Goal: Find specific page/section: Find specific page/section

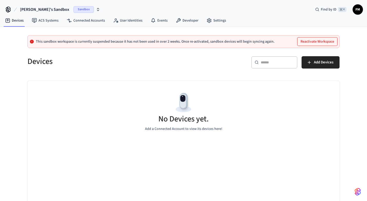
click at [63, 0] on div "[PERSON_NAME]'s Sandbox Sandbox Find by ID ⌘ K FM" at bounding box center [183, 7] width 367 height 15
click at [73, 10] on span "Sandbox" at bounding box center [83, 9] width 21 height 7
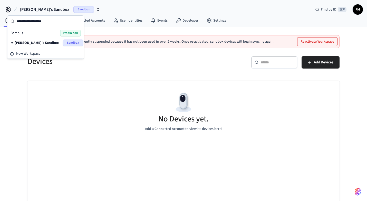
click at [48, 33] on div "Bambus Production" at bounding box center [46, 33] width 70 height 7
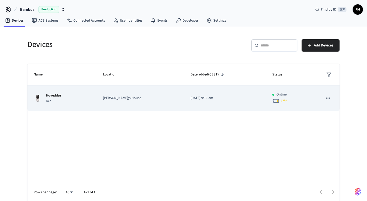
click at [140, 99] on p "[PERSON_NAME];s House" at bounding box center [140, 98] width 75 height 5
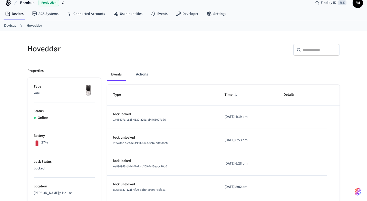
scroll to position [6, 0]
